Goal: Task Accomplishment & Management: Use online tool/utility

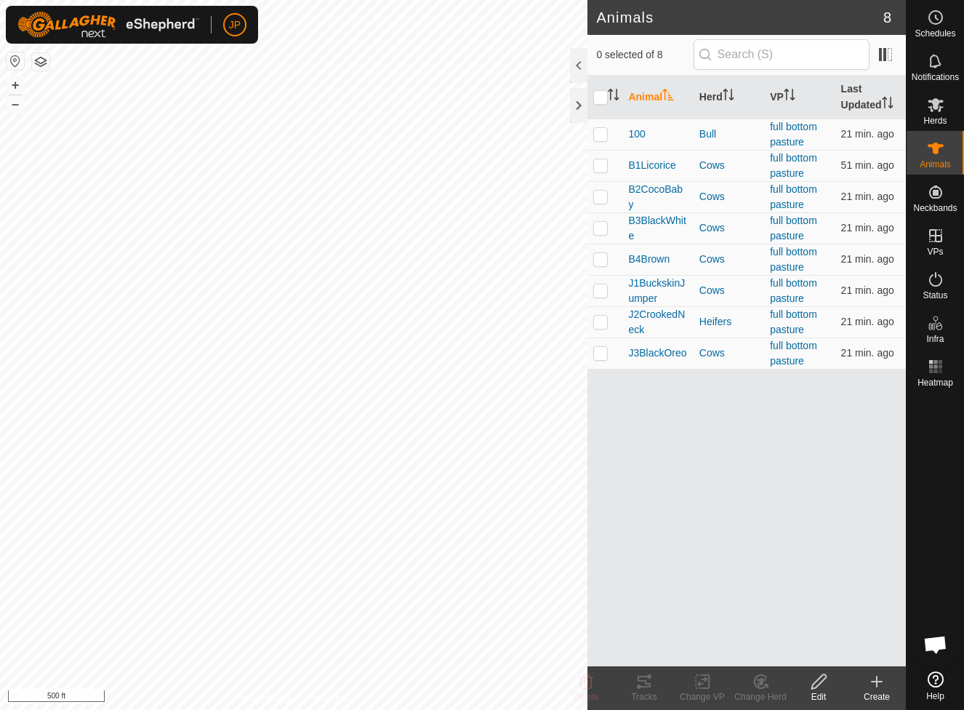
scroll to position [785, 0]
click at [605, 226] on p-checkbox at bounding box center [600, 228] width 15 height 12
checkbox input "true"
click at [600, 354] on p-checkbox at bounding box center [600, 353] width 15 height 12
checkbox input "true"
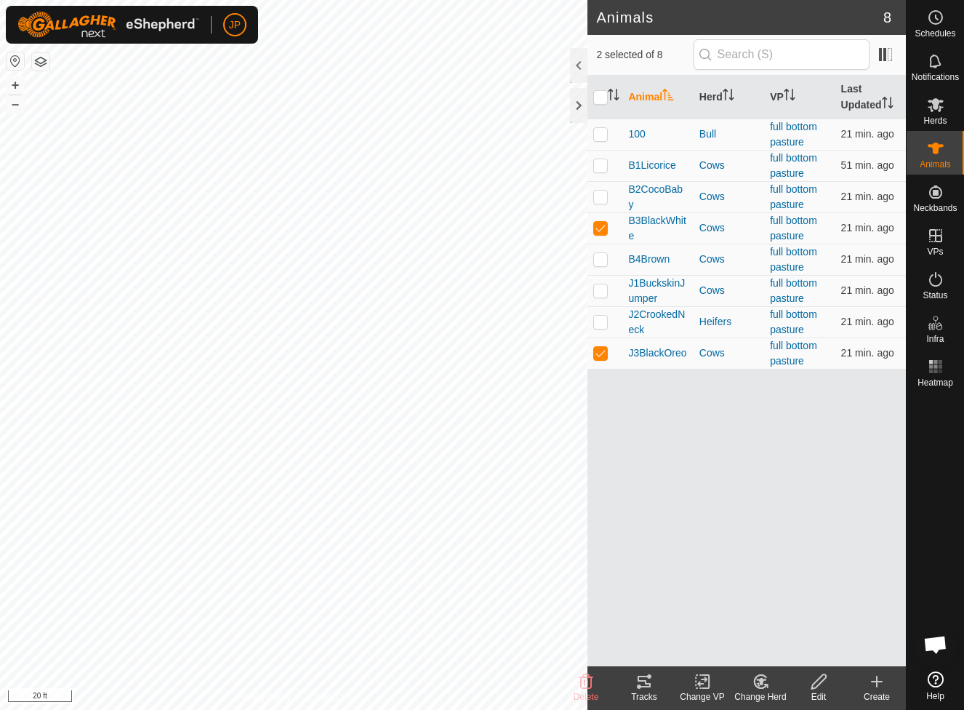
click at [652, 684] on icon at bounding box center [644, 681] width 17 height 17
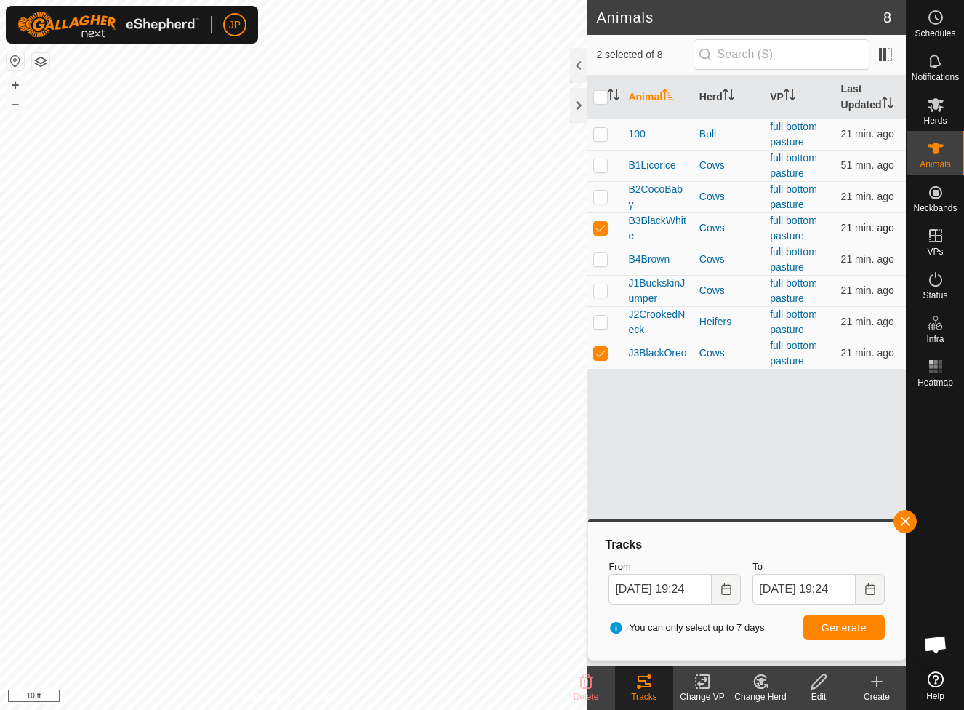
click at [598, 229] on p-checkbox at bounding box center [600, 228] width 15 height 12
checkbox input "false"
click at [846, 628] on span "Generate" at bounding box center [844, 628] width 45 height 12
click at [601, 356] on p-checkbox at bounding box center [600, 353] width 15 height 12
checkbox input "false"
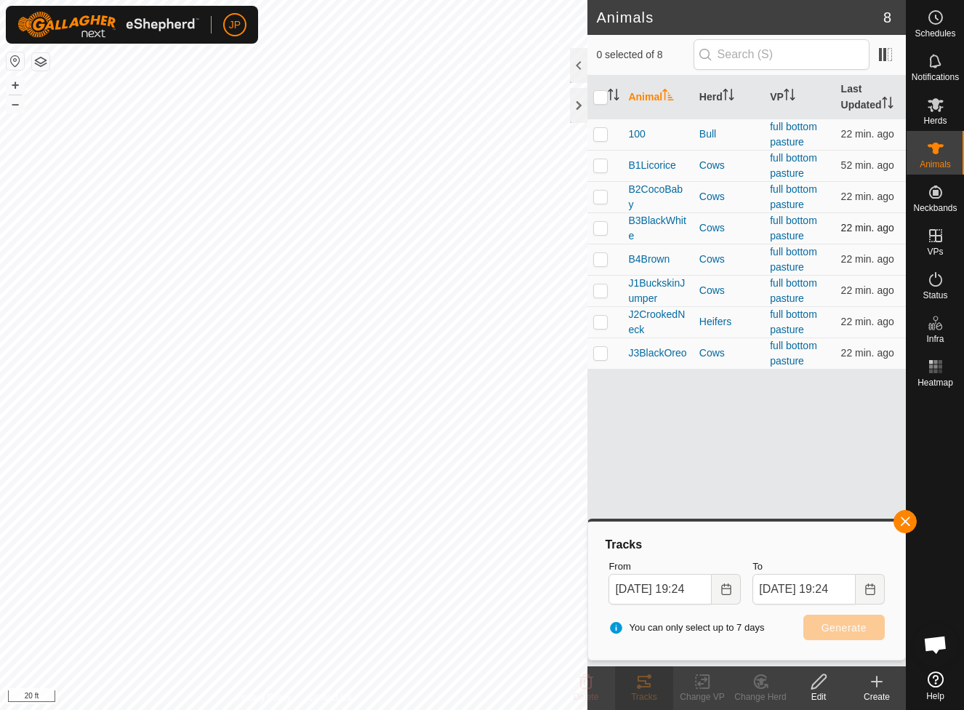
click at [601, 227] on p-checkbox at bounding box center [600, 228] width 15 height 12
click at [838, 635] on button "Generate" at bounding box center [843, 626] width 81 height 25
click at [859, 629] on span "Generate" at bounding box center [844, 628] width 45 height 12
click at [601, 233] on p-checkbox at bounding box center [600, 228] width 15 height 12
checkbox input "false"
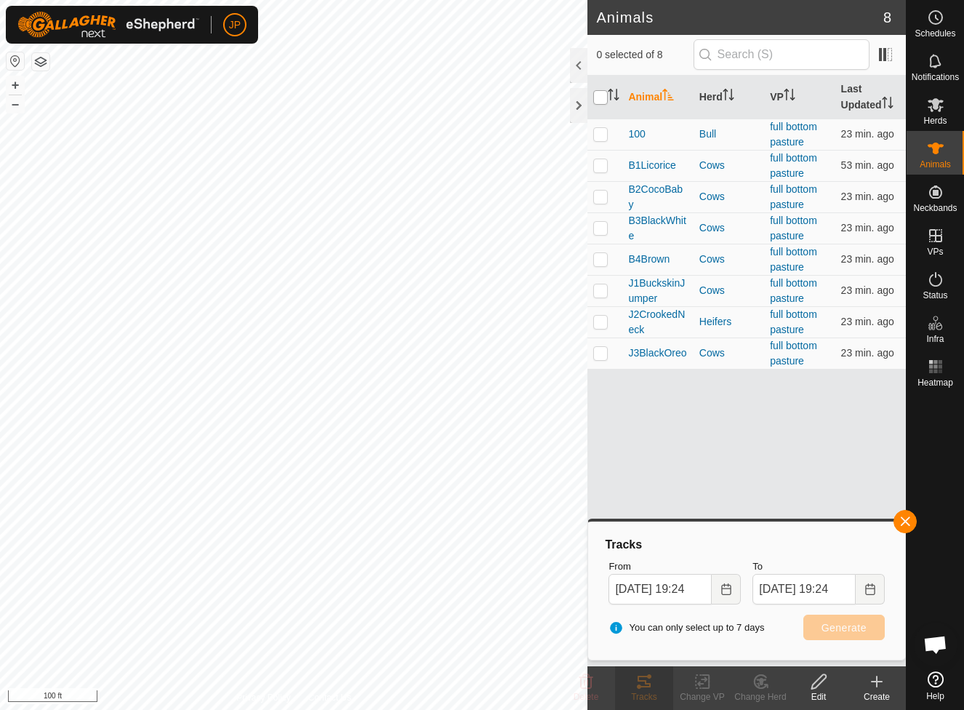
click at [601, 101] on input "checkbox" at bounding box center [600, 97] width 15 height 15
checkbox input "true"
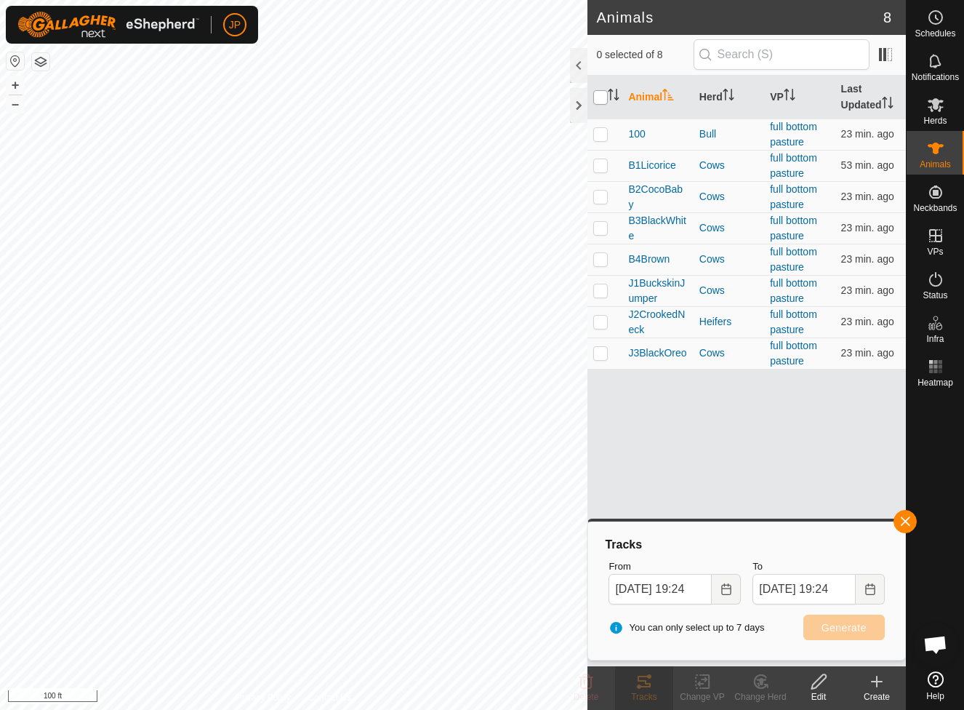
checkbox input "true"
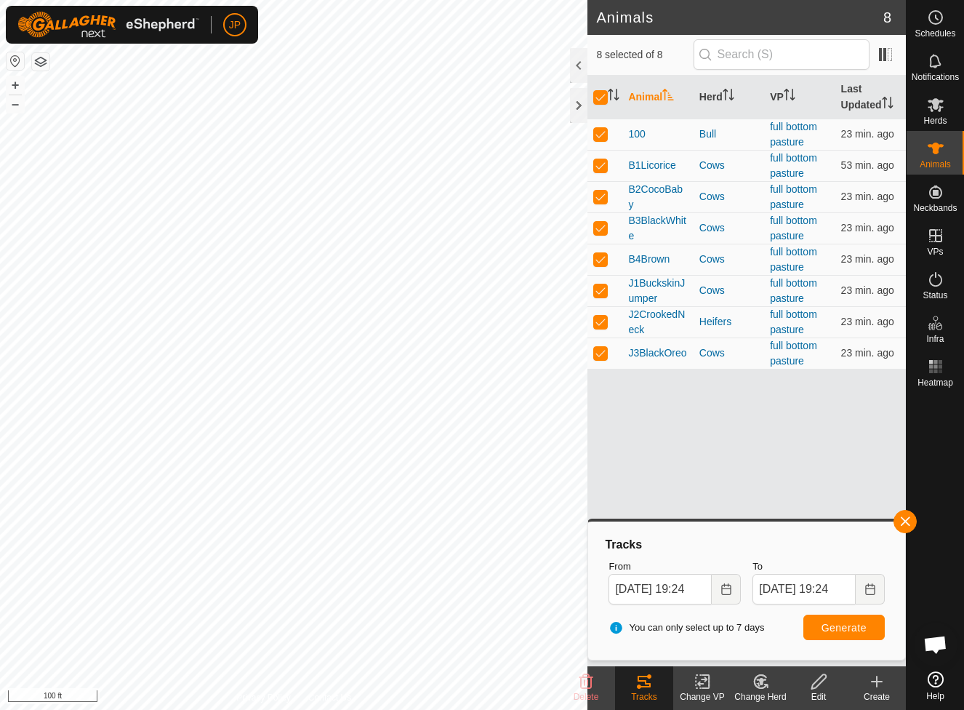
click at [823, 622] on span "Generate" at bounding box center [844, 628] width 45 height 12
click at [600, 99] on input "checkbox" at bounding box center [600, 97] width 15 height 15
checkbox input "false"
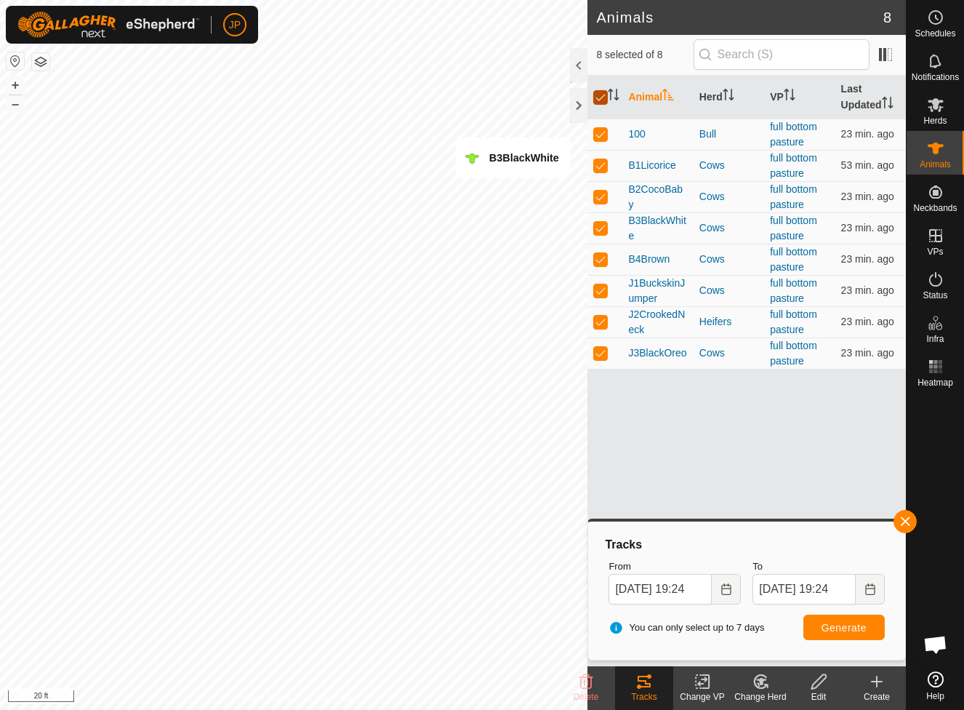
checkbox input "false"
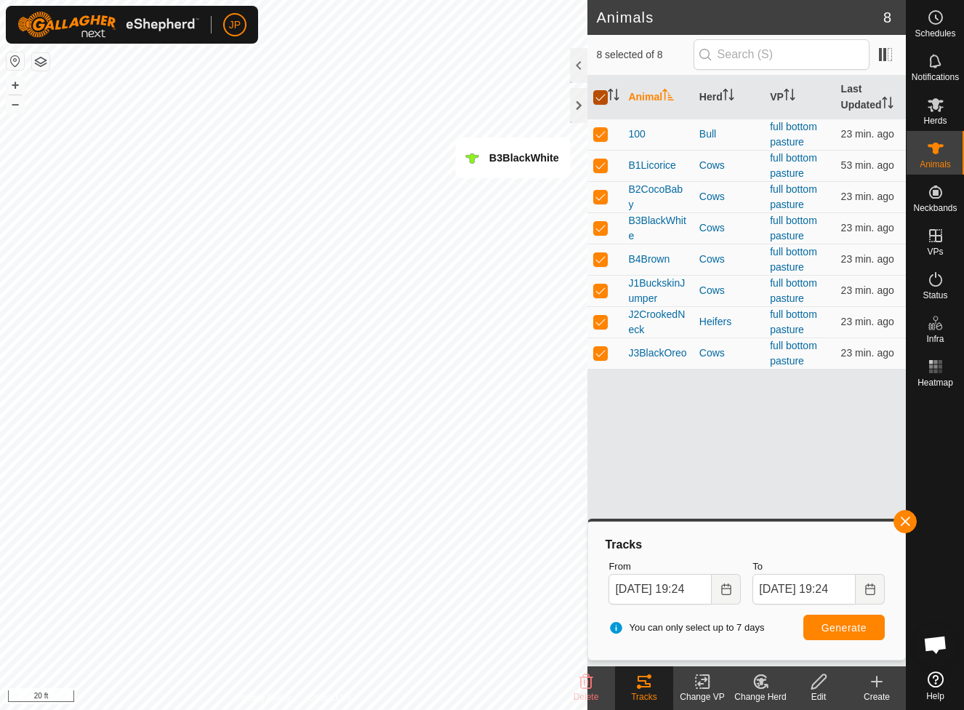
checkbox input "false"
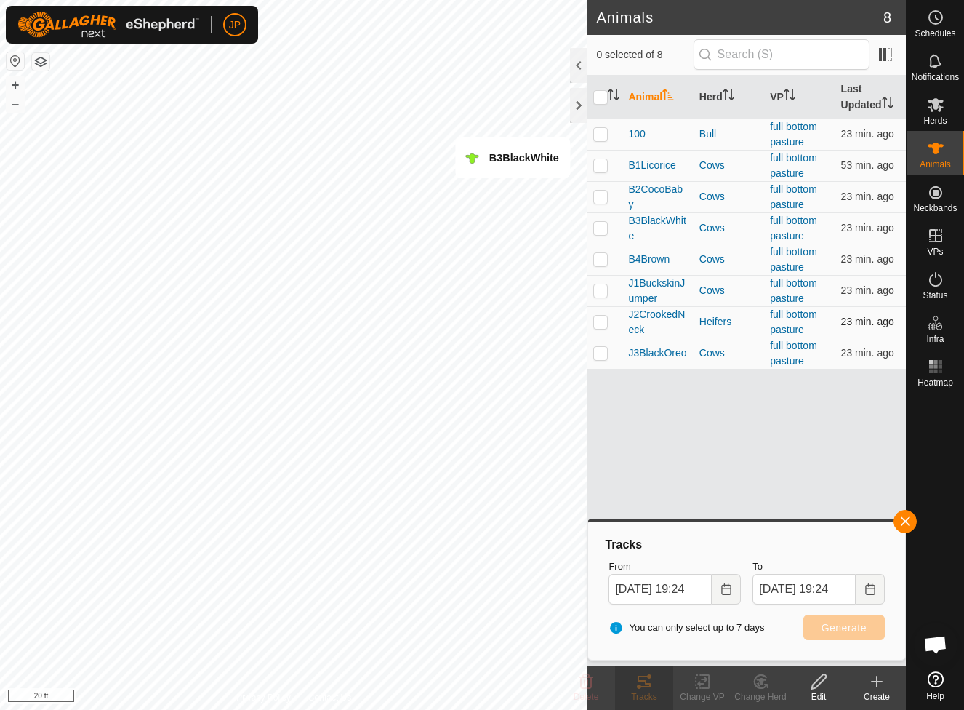
click at [606, 323] on p-checkbox at bounding box center [600, 322] width 15 height 12
click at [840, 632] on span "Generate" at bounding box center [844, 628] width 45 height 12
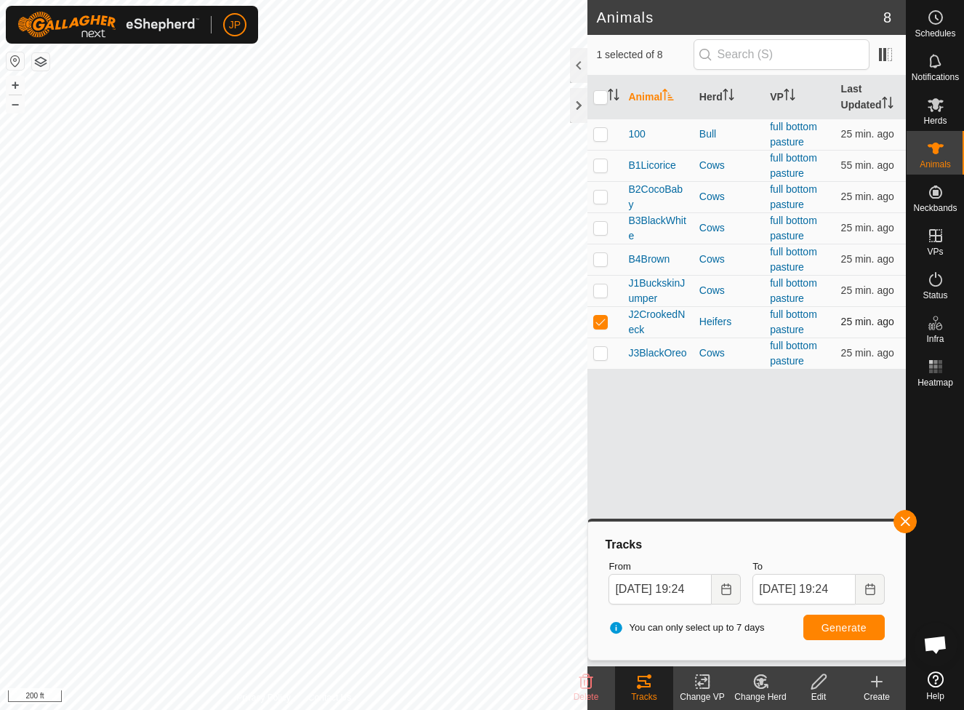
click at [597, 321] on p-checkbox at bounding box center [600, 322] width 15 height 12
checkbox input "false"
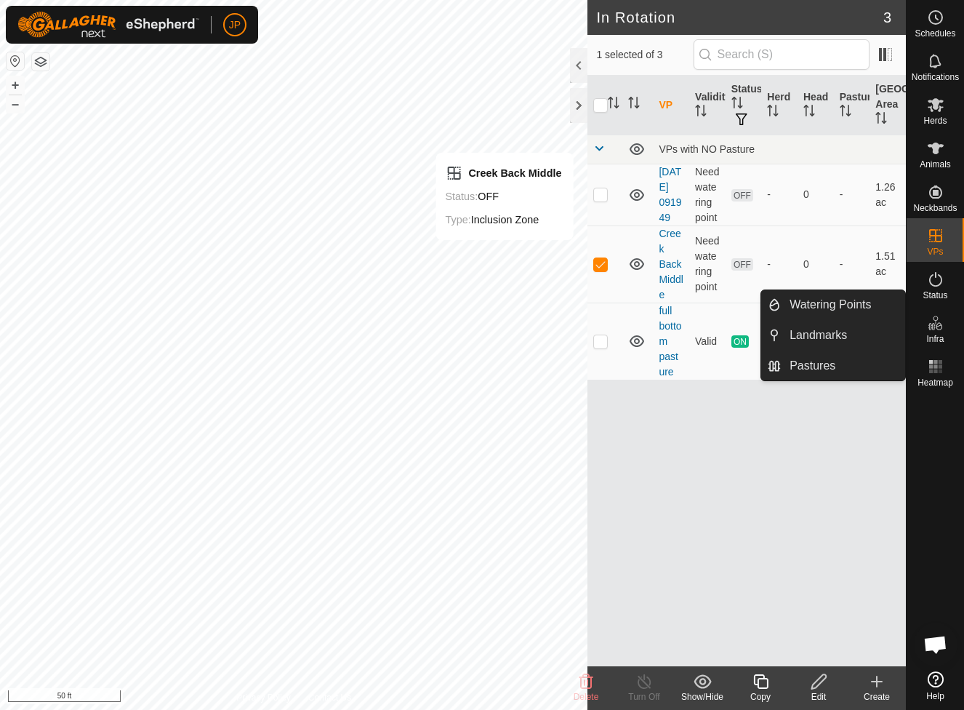
click at [934, 323] on icon at bounding box center [935, 322] width 17 height 17
click at [864, 309] on span "Watering Points" at bounding box center [830, 304] width 81 height 17
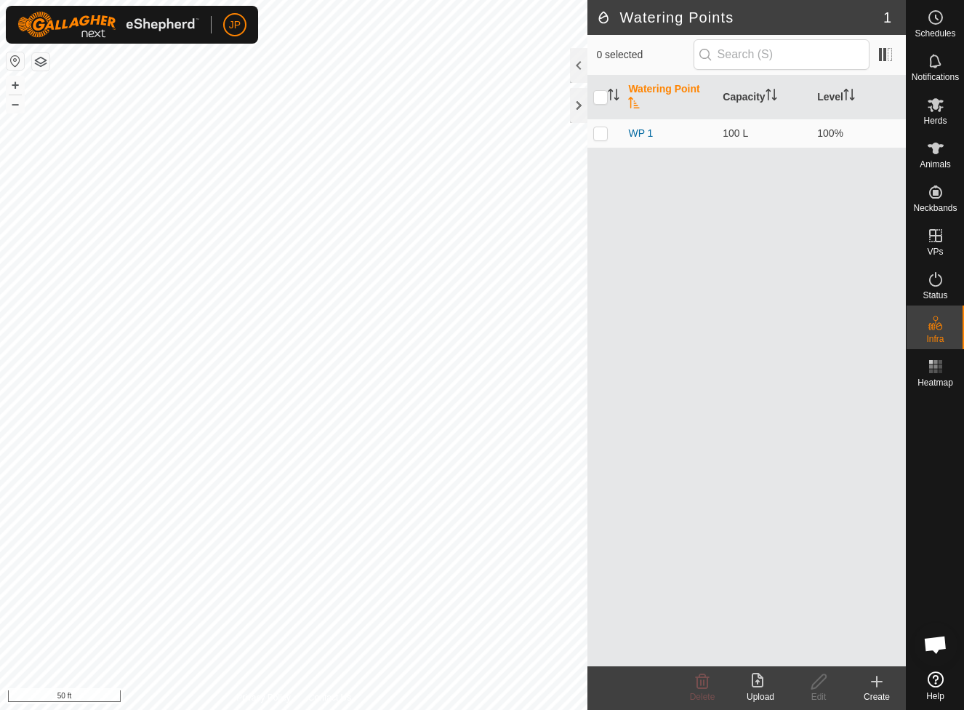
click at [875, 686] on icon at bounding box center [876, 681] width 17 height 17
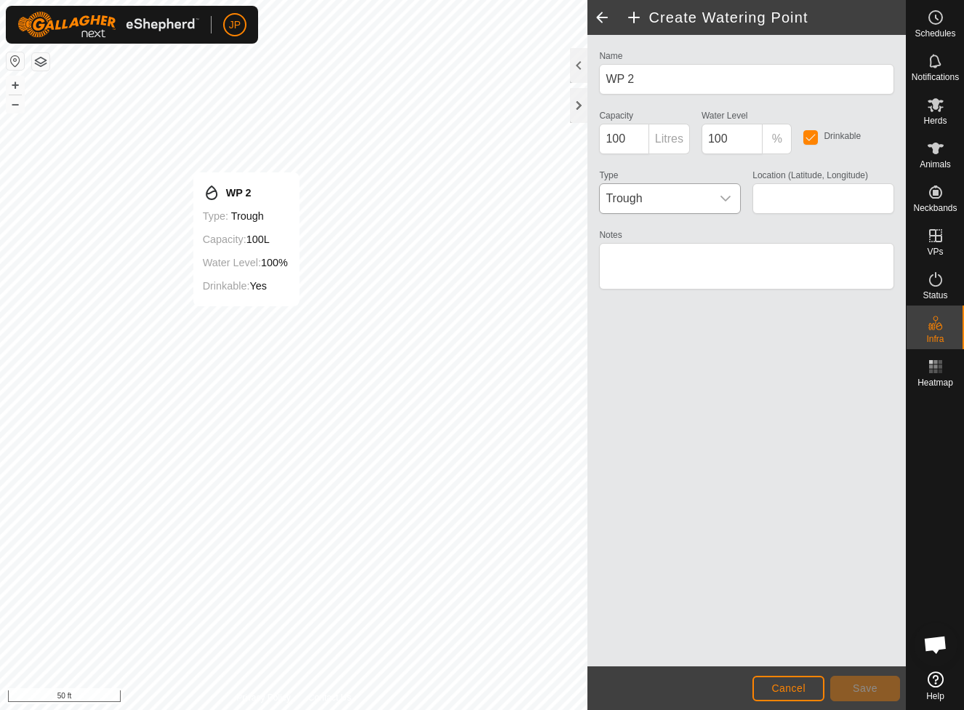
click at [729, 196] on div "dropdown trigger" at bounding box center [725, 198] width 29 height 29
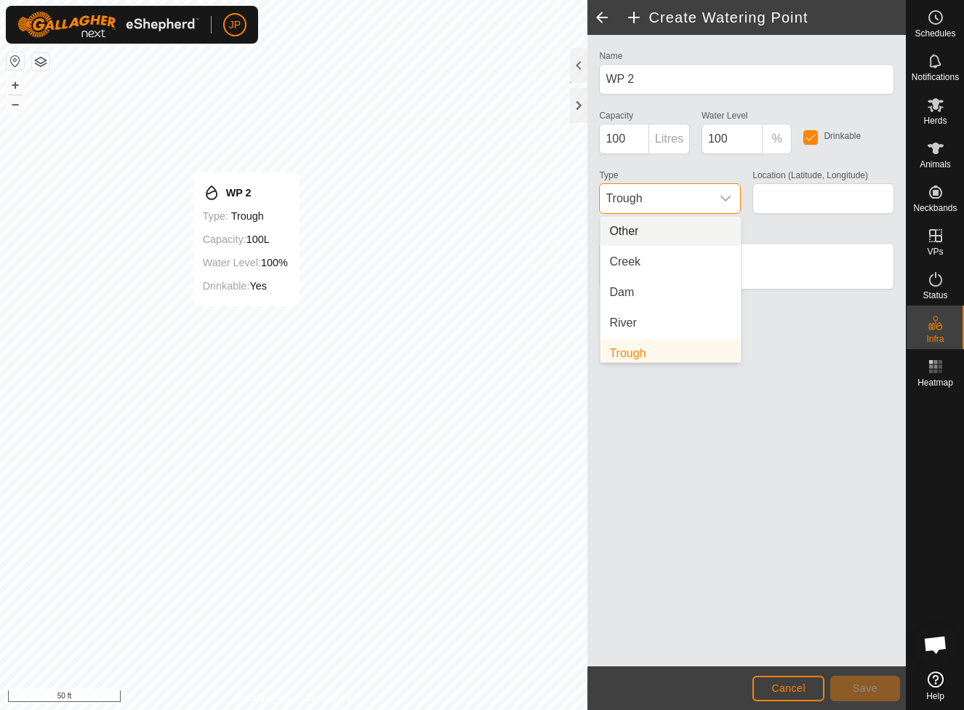
scroll to position [6, 0]
click at [702, 253] on li "Creek" at bounding box center [671, 255] width 140 height 29
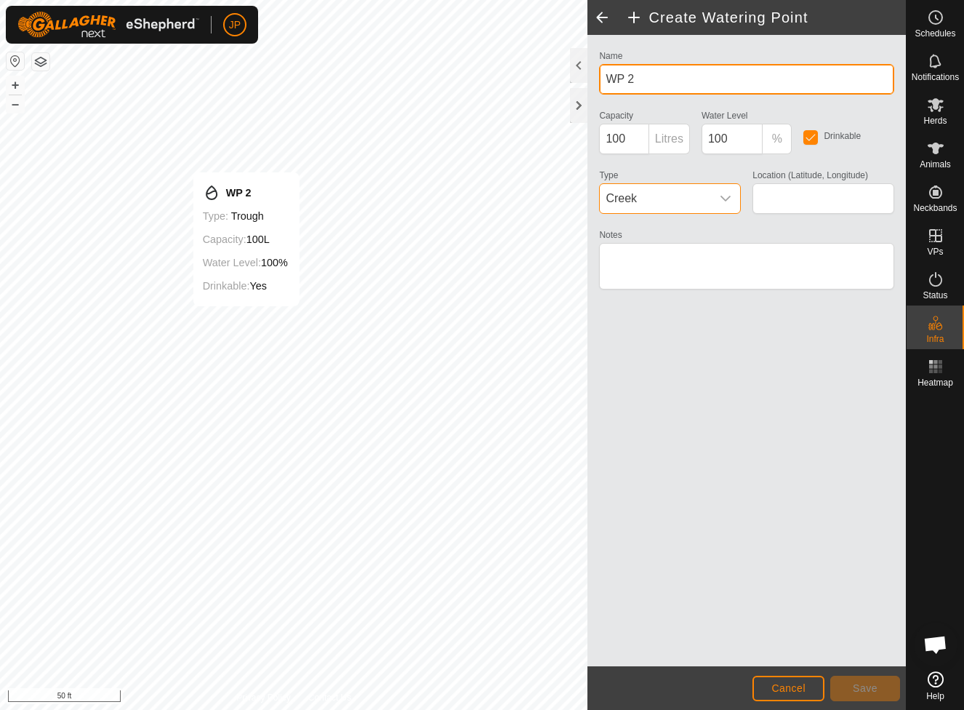
click at [653, 87] on input "WP 2" at bounding box center [746, 79] width 295 height 31
type input "Creek"
click at [807, 508] on div "Name Creek Capacity 100 Litres Water Level 100 % Drinkable Type Creek Location …" at bounding box center [747, 350] width 318 height 631
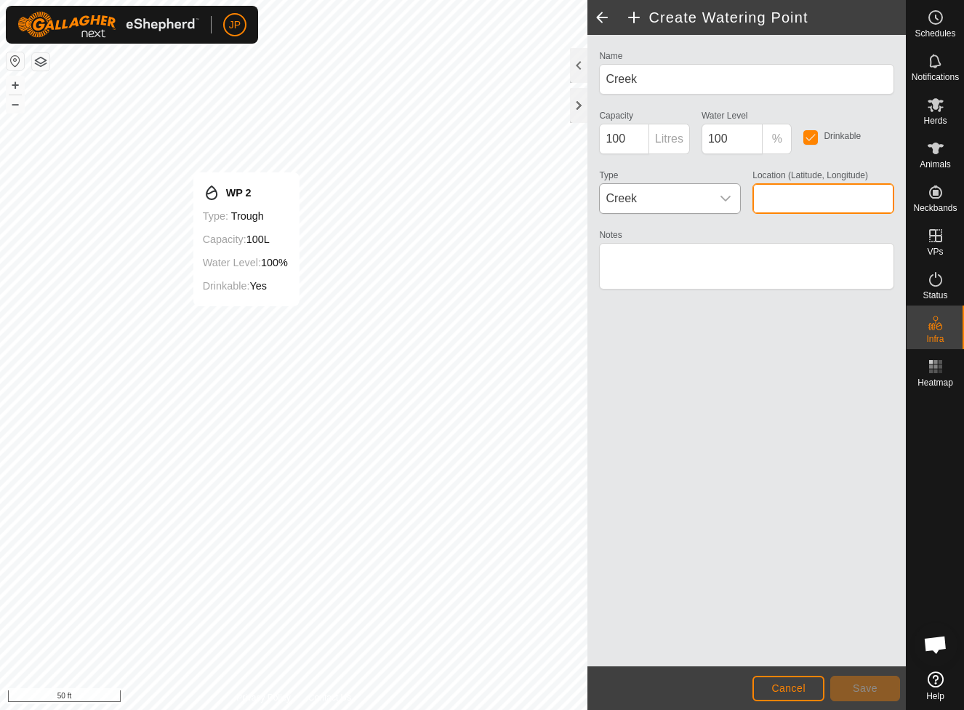
click at [771, 202] on input "Location (Latitude, Longitude)" at bounding box center [824, 198] width 142 height 31
click at [750, 262] on textarea "Notes" at bounding box center [746, 266] width 295 height 47
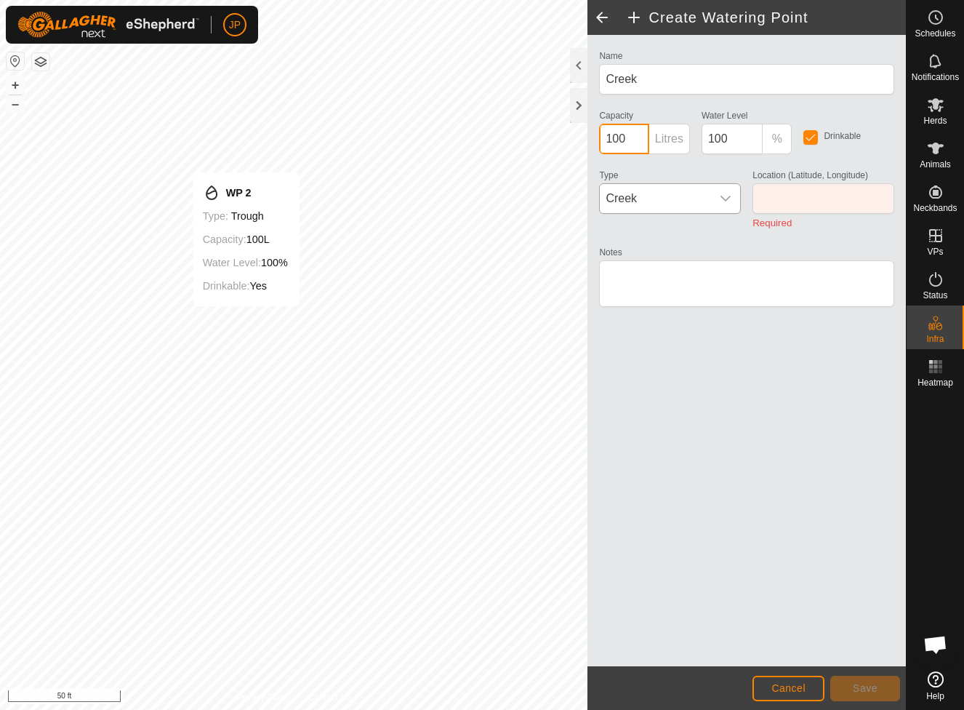
click at [637, 140] on input "100" at bounding box center [623, 139] width 49 height 31
click at [812, 144] on input "checkbox" at bounding box center [810, 137] width 15 height 15
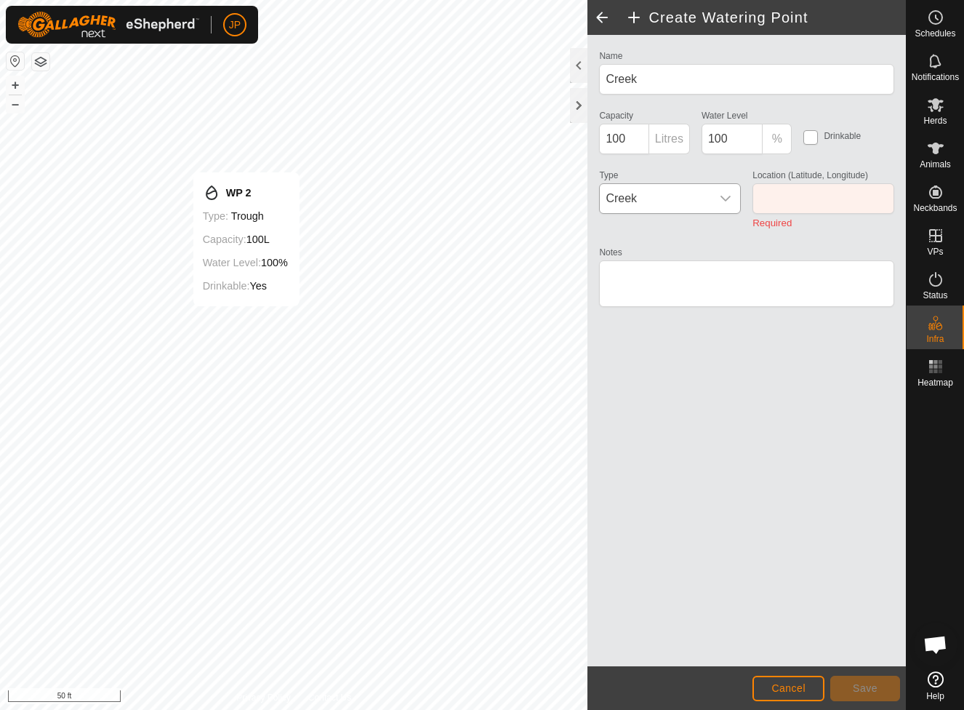
checkbox input "true"
click at [787, 200] on input "Location (Latitude, Longitude)" at bounding box center [824, 198] width 142 height 31
type input "48.103794, -116.158979"
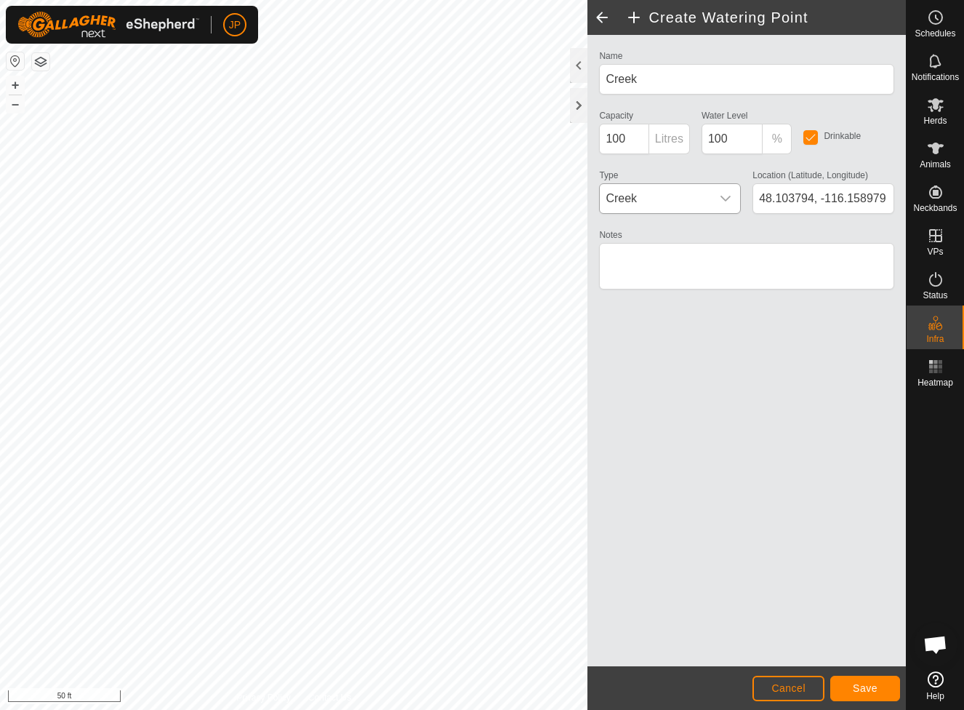
click at [873, 686] on span "Save" at bounding box center [865, 688] width 25 height 12
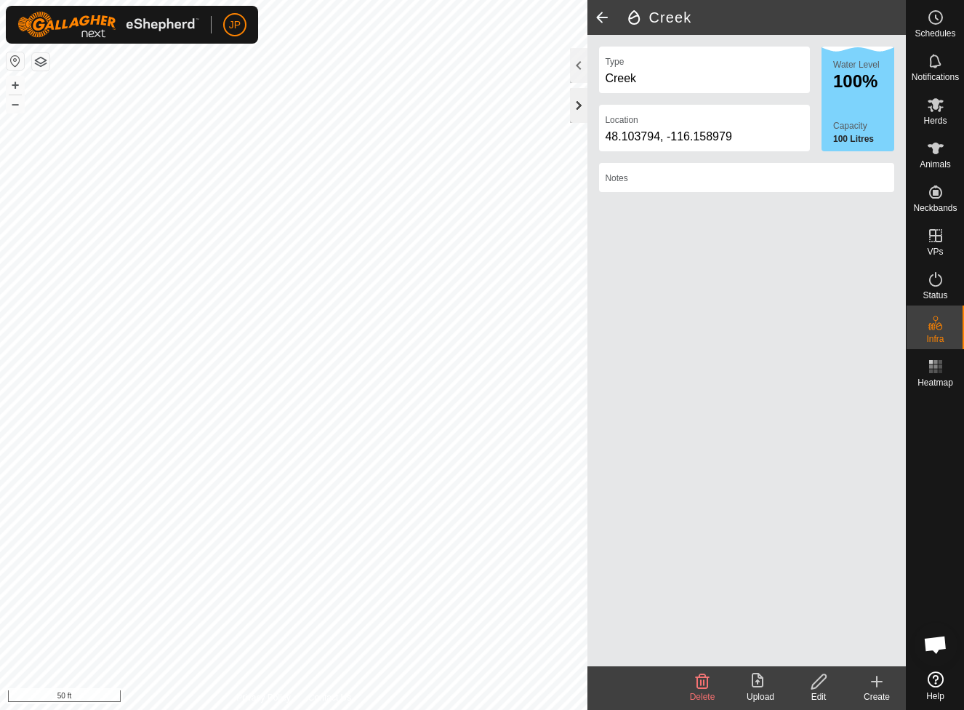
click at [583, 105] on div at bounding box center [578, 105] width 17 height 35
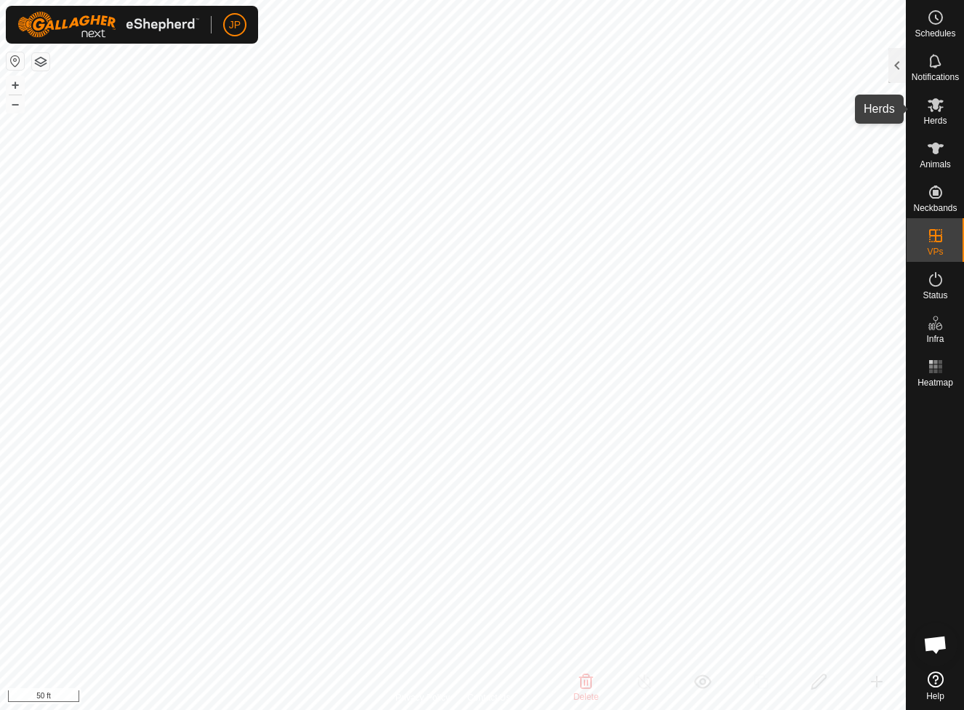
click at [931, 113] on icon at bounding box center [935, 104] width 17 height 17
click at [934, 159] on es-animals-svg-icon at bounding box center [936, 148] width 26 height 23
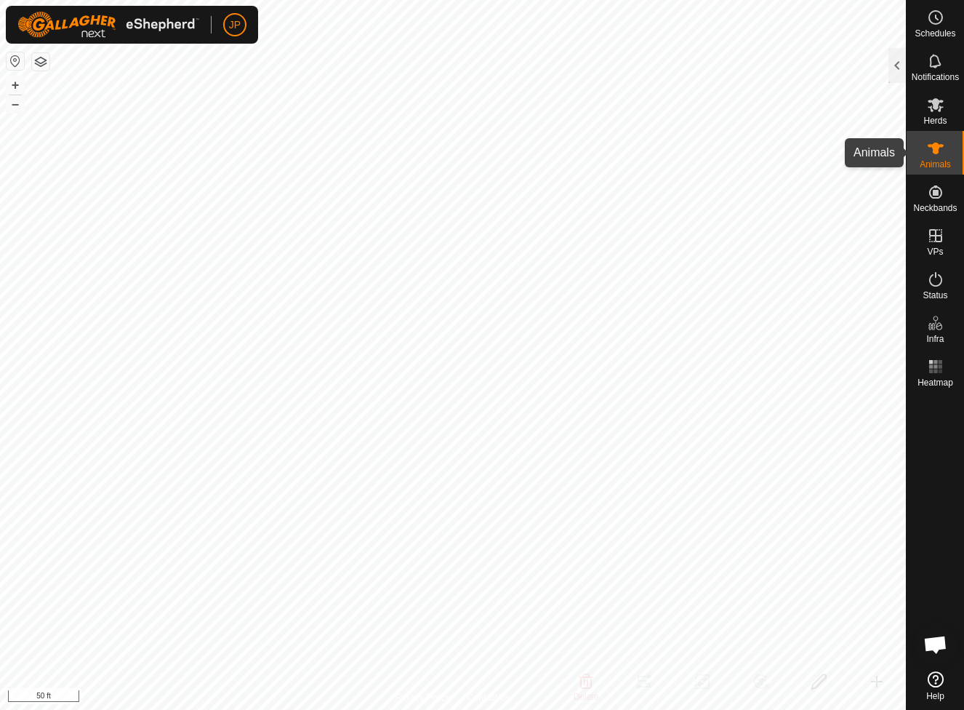
click at [934, 148] on icon at bounding box center [936, 149] width 16 height 12
